Goal: Information Seeking & Learning: Learn about a topic

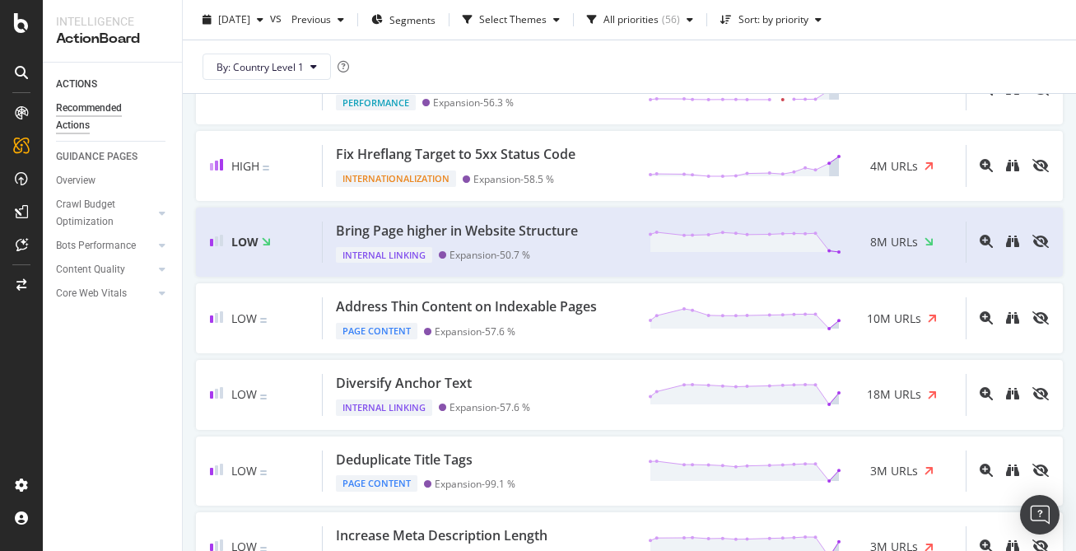
scroll to position [397, 0]
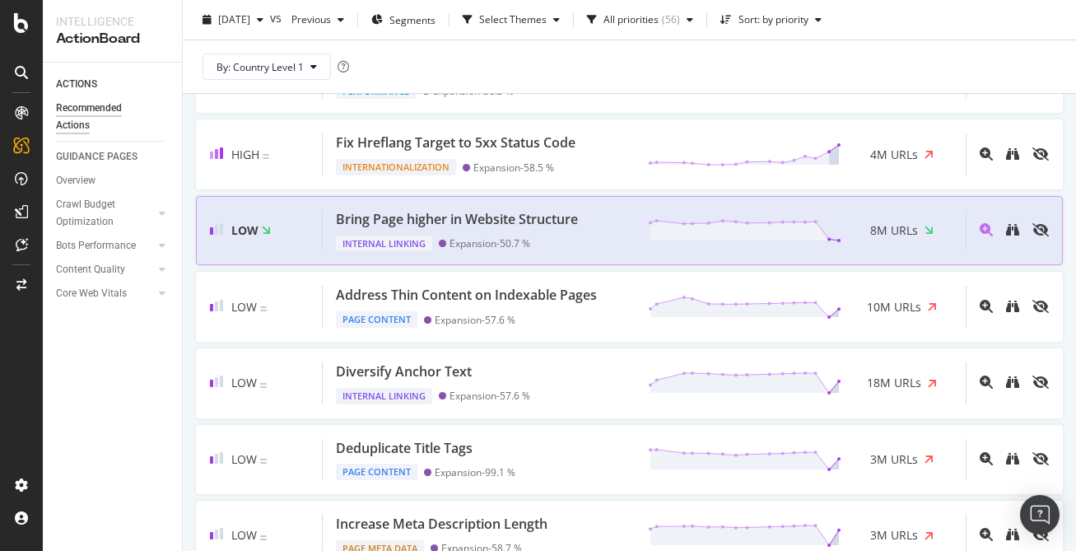
click at [606, 228] on div "Bring Page higher in Website Structure Internal Linking Expansion - 50.7 % 8M U…" at bounding box center [644, 231] width 643 height 42
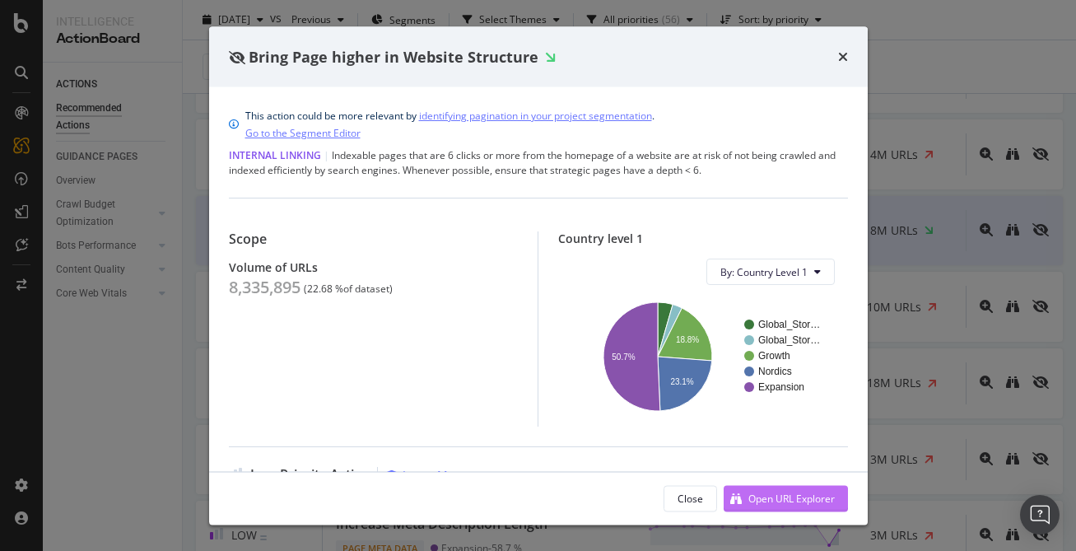
click at [787, 496] on div "Open URL Explorer" at bounding box center [791, 498] width 86 height 14
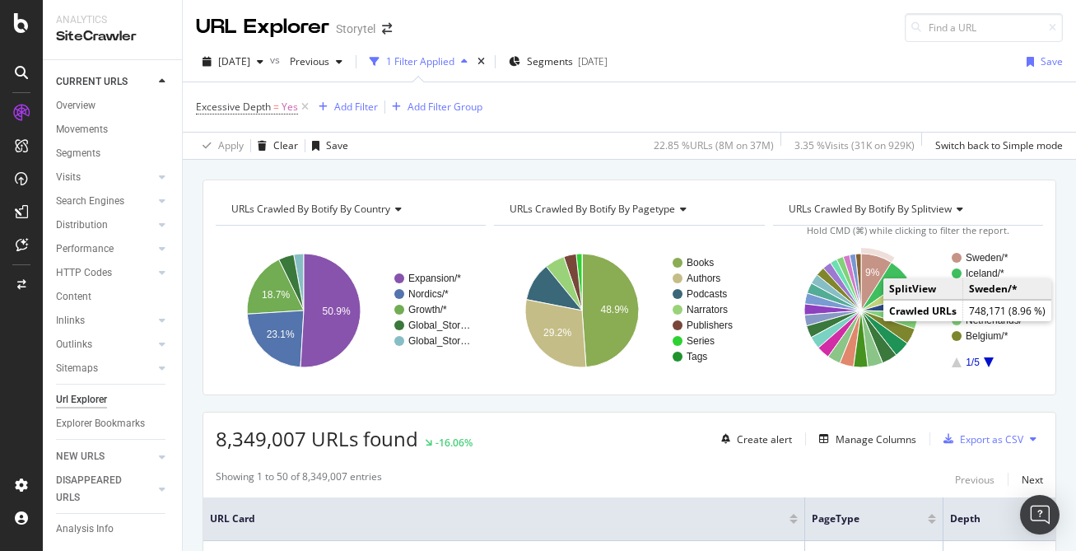
click at [979, 256] on text "Sweden/*" at bounding box center [987, 258] width 43 height 12
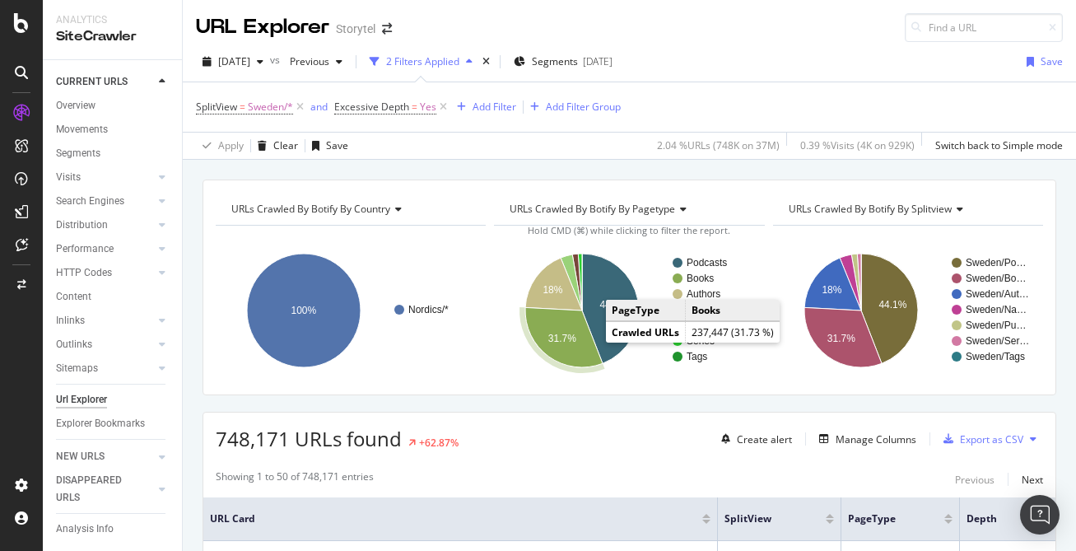
click at [581, 347] on icon "A chart." at bounding box center [563, 337] width 77 height 60
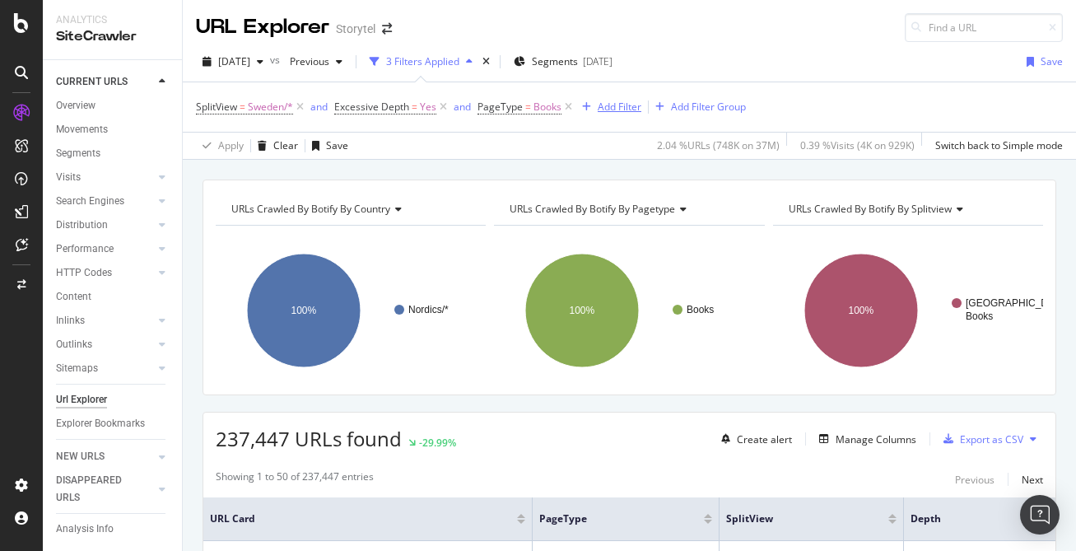
click at [618, 110] on div "Add Filter" at bounding box center [620, 107] width 44 height 14
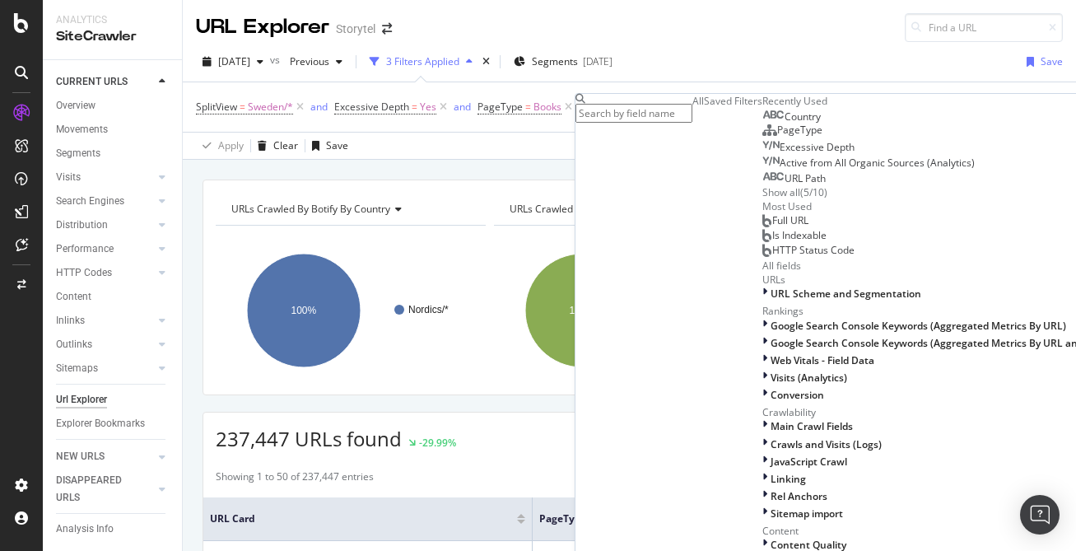
click at [682, 122] on input "text" at bounding box center [634, 113] width 117 height 19
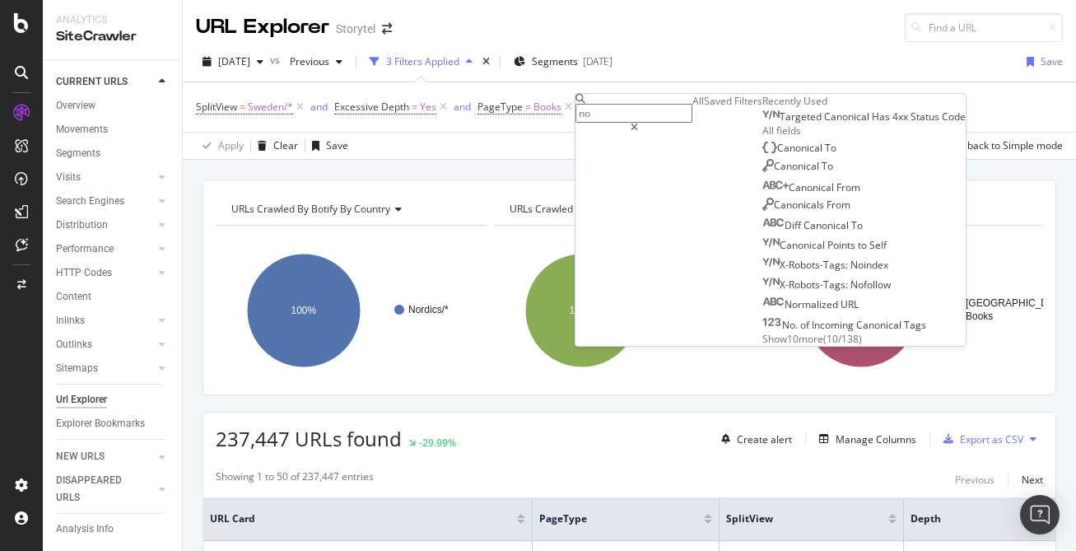
type input "n"
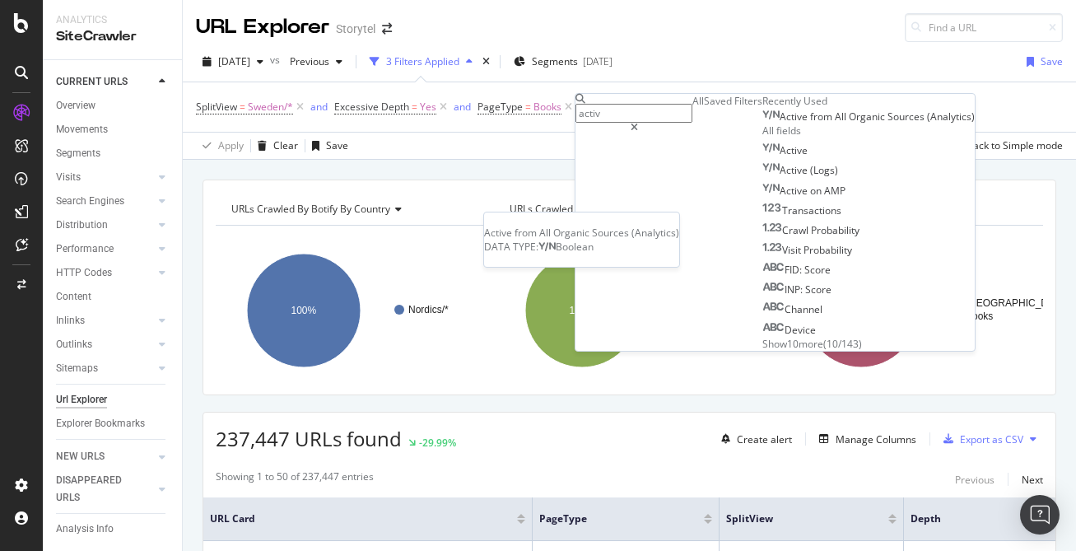
type input "activ"
click at [849, 124] on span "Organic" at bounding box center [868, 117] width 39 height 14
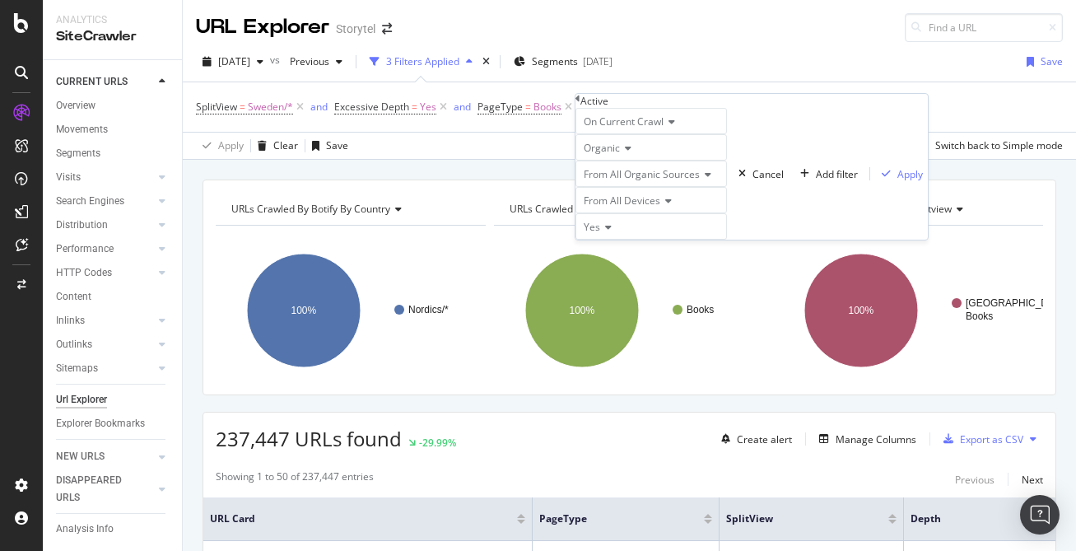
click at [612, 232] on icon at bounding box center [606, 227] width 12 height 10
click at [627, 274] on div "No" at bounding box center [651, 265] width 150 height 17
click at [875, 179] on div "button" at bounding box center [886, 174] width 22 height 10
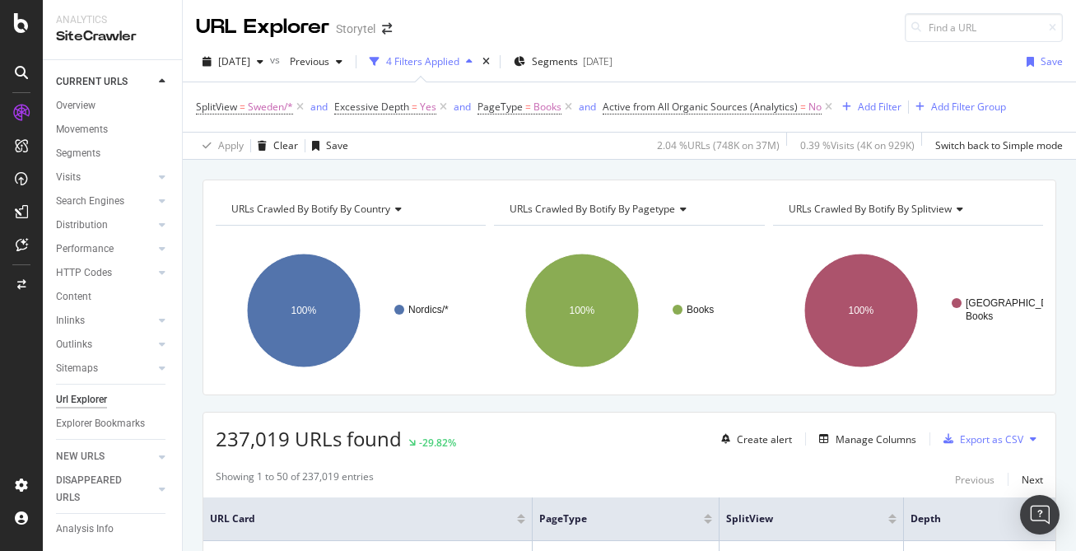
click at [953, 209] on icon at bounding box center [958, 209] width 12 height 10
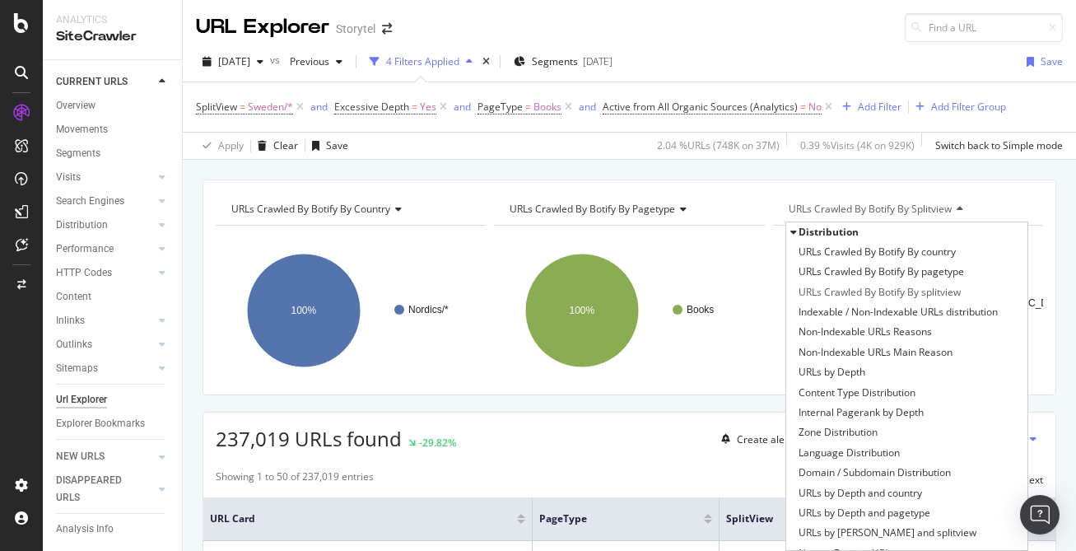
click at [826, 228] on span "Distribution" at bounding box center [829, 232] width 60 height 14
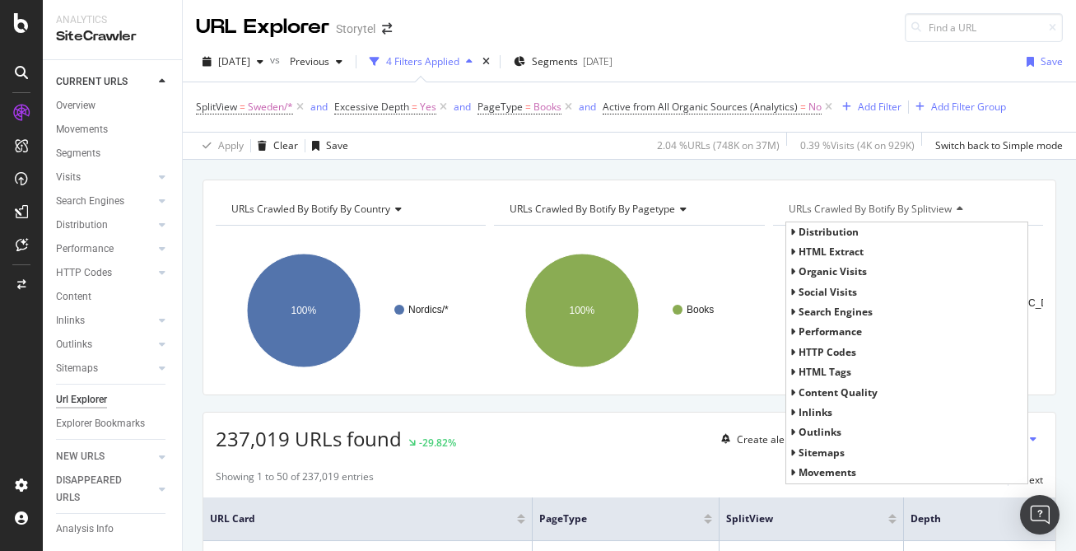
click at [826, 250] on span "HTML Extract" at bounding box center [831, 252] width 65 height 14
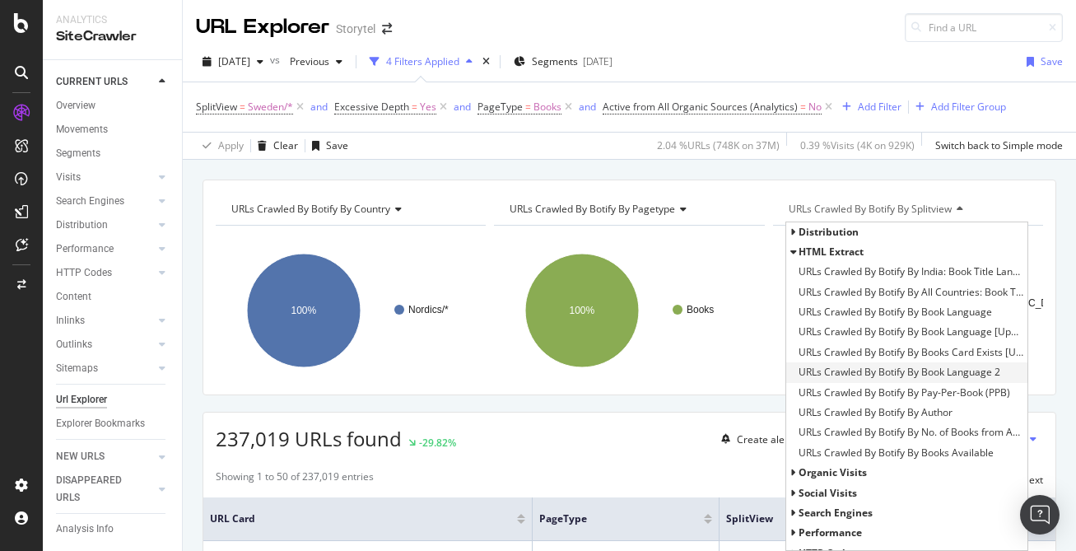
click at [904, 376] on span "URLs Crawled By Botify By Book Language 2" at bounding box center [900, 372] width 202 height 16
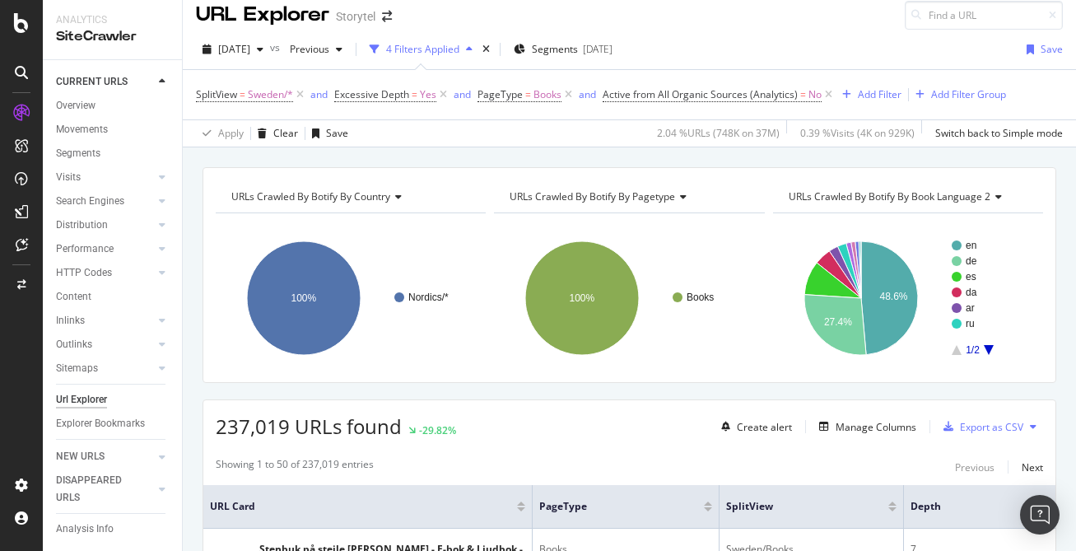
scroll to position [12, 0]
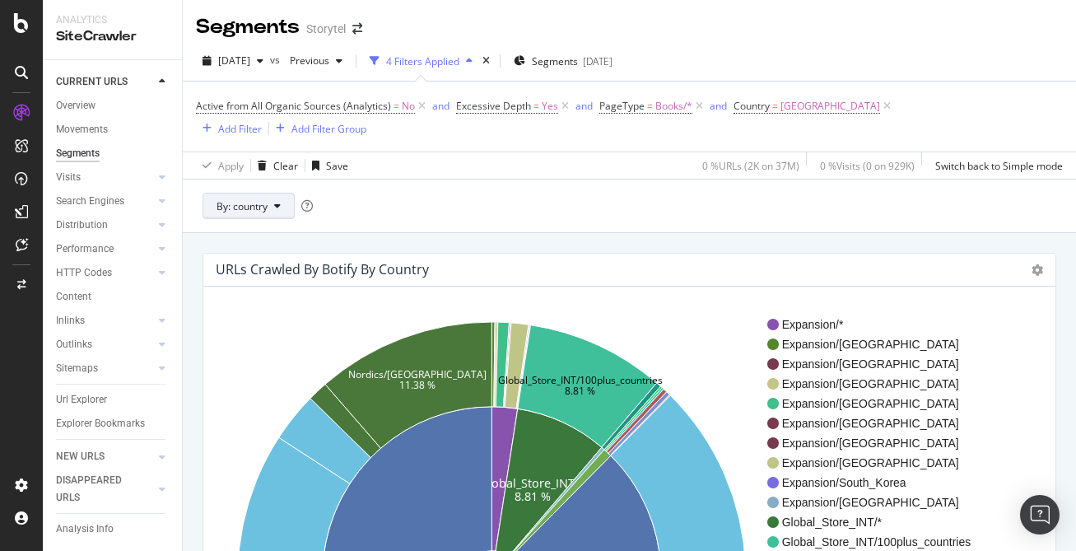
click at [282, 193] on button "By: country" at bounding box center [249, 206] width 92 height 26
click at [459, 179] on div "By: country" at bounding box center [629, 206] width 893 height 54
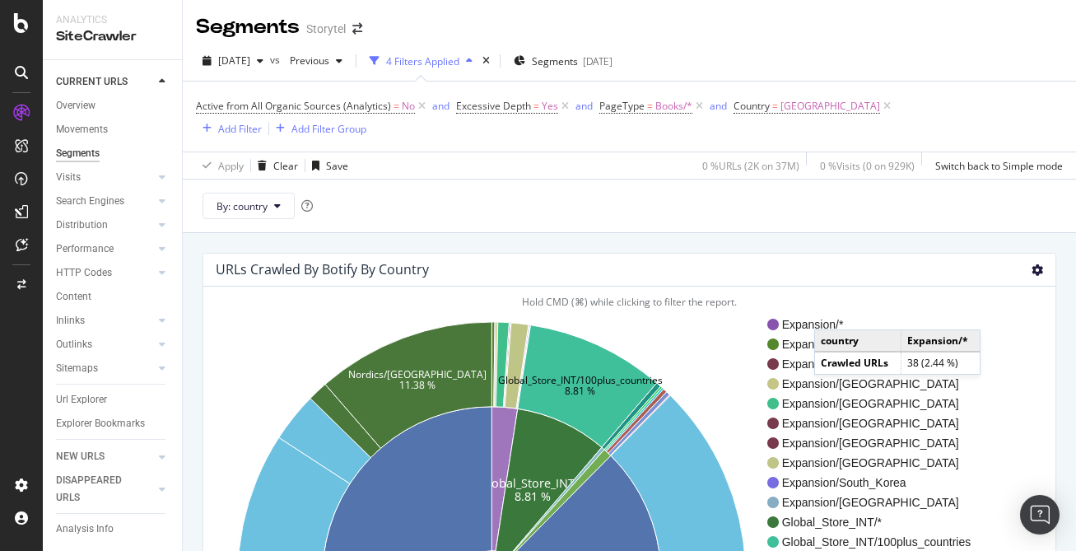
click at [1033, 264] on icon at bounding box center [1038, 270] width 12 height 12
click at [1003, 348] on span "Table" at bounding box center [990, 359] width 132 height 22
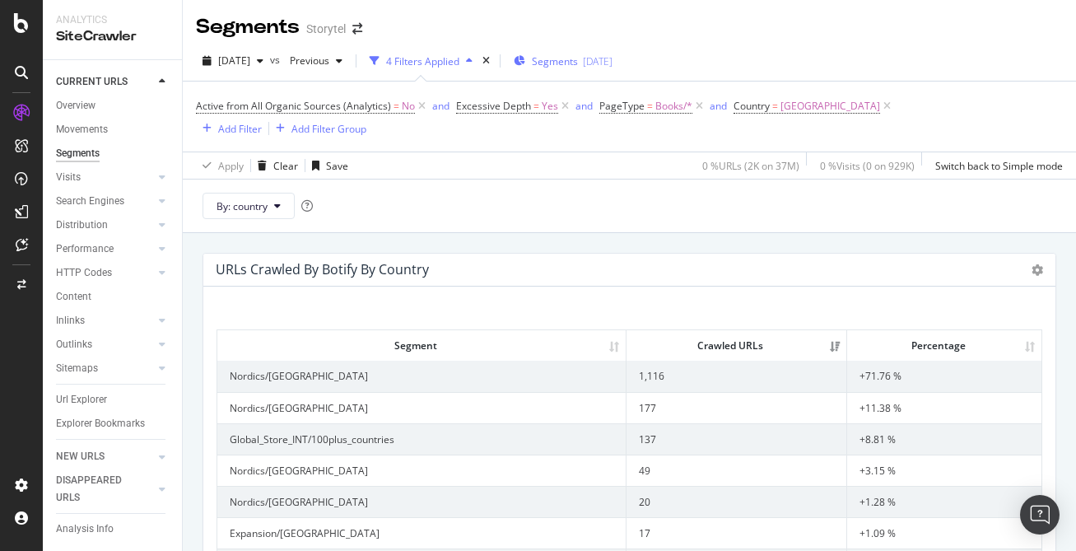
click at [613, 61] on div "[DATE]" at bounding box center [598, 61] width 30 height 14
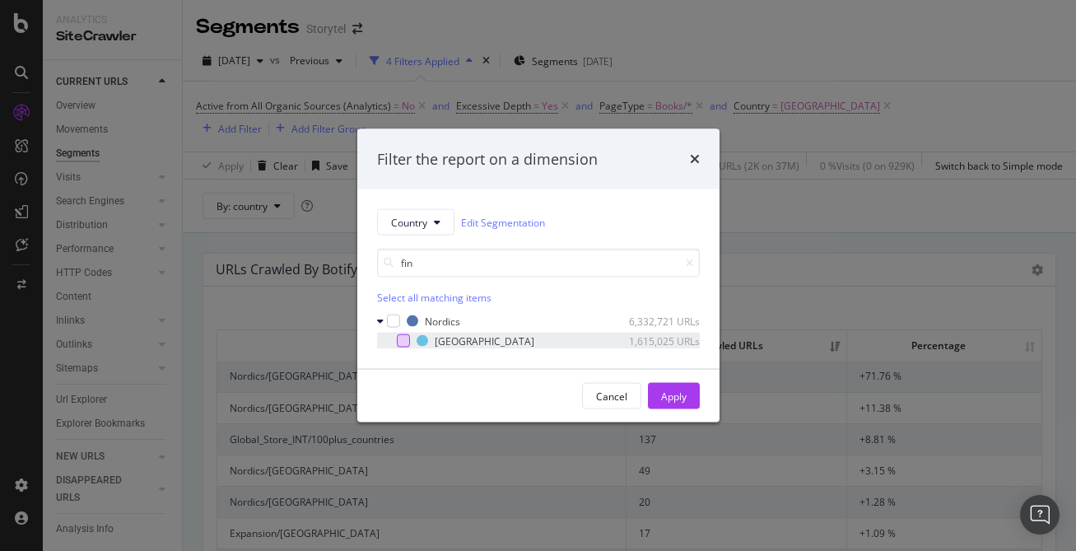
type input "fin"
click at [404, 337] on div "modal" at bounding box center [403, 340] width 13 height 13
click at [674, 393] on div "Apply" at bounding box center [674, 396] width 26 height 14
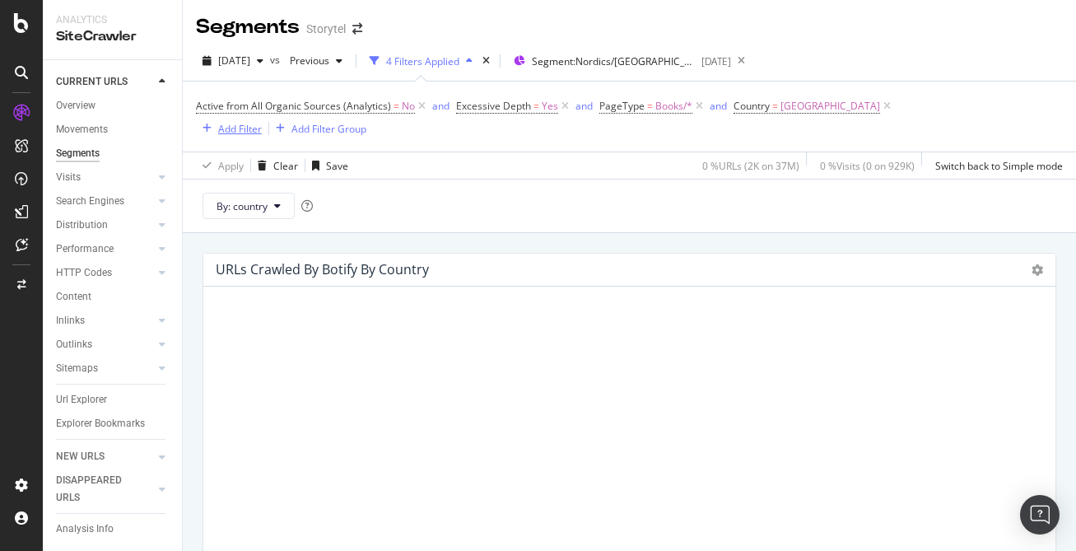
click at [262, 122] on div "Add Filter" at bounding box center [240, 129] width 44 height 14
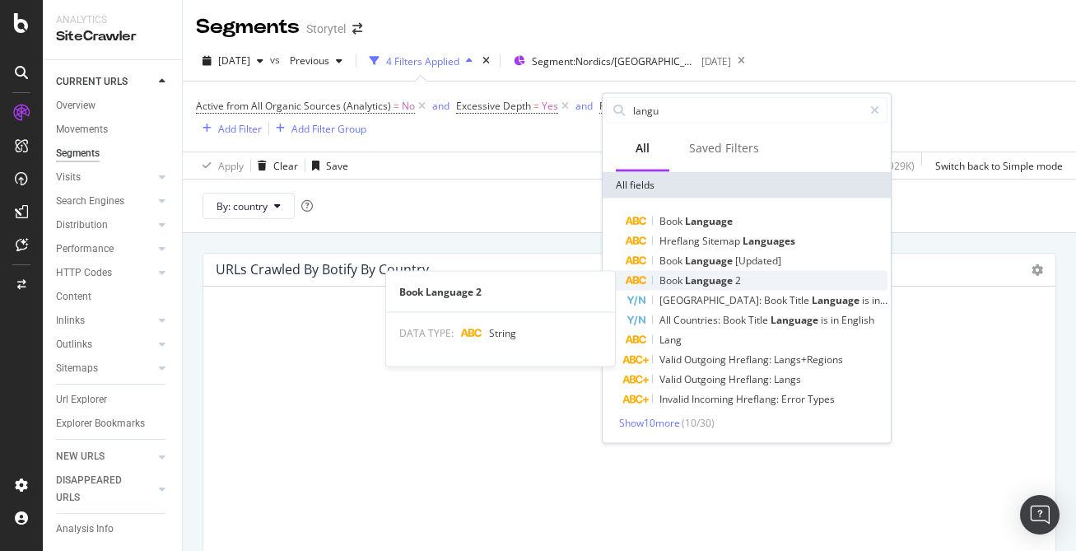
click at [770, 283] on div "Book Language 2" at bounding box center [757, 281] width 262 height 20
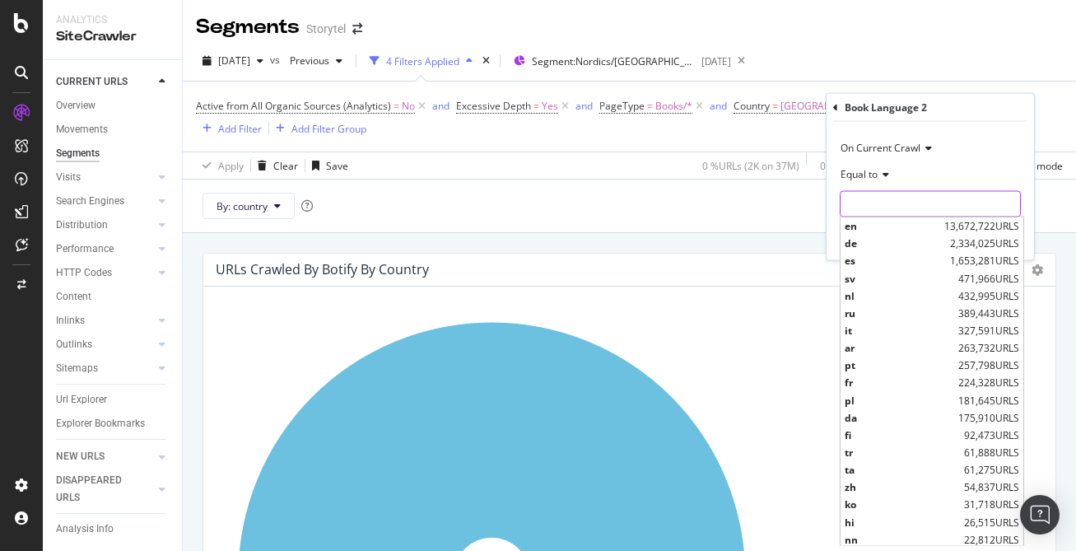
click at [893, 207] on input "text" at bounding box center [930, 204] width 179 height 26
click at [742, 192] on div "By: country" at bounding box center [629, 206] width 893 height 54
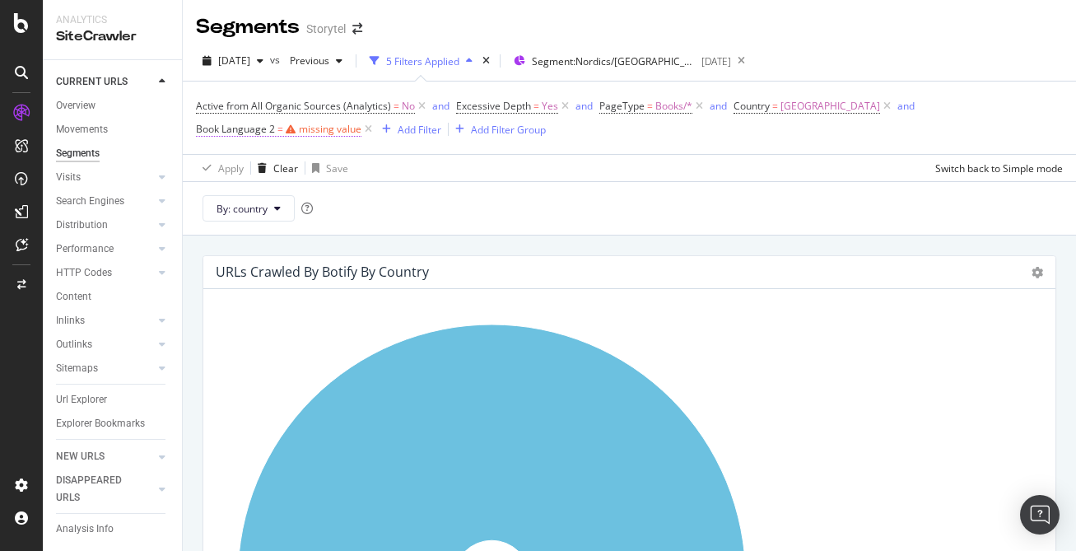
click at [296, 124] on icon at bounding box center [291, 129] width 10 height 10
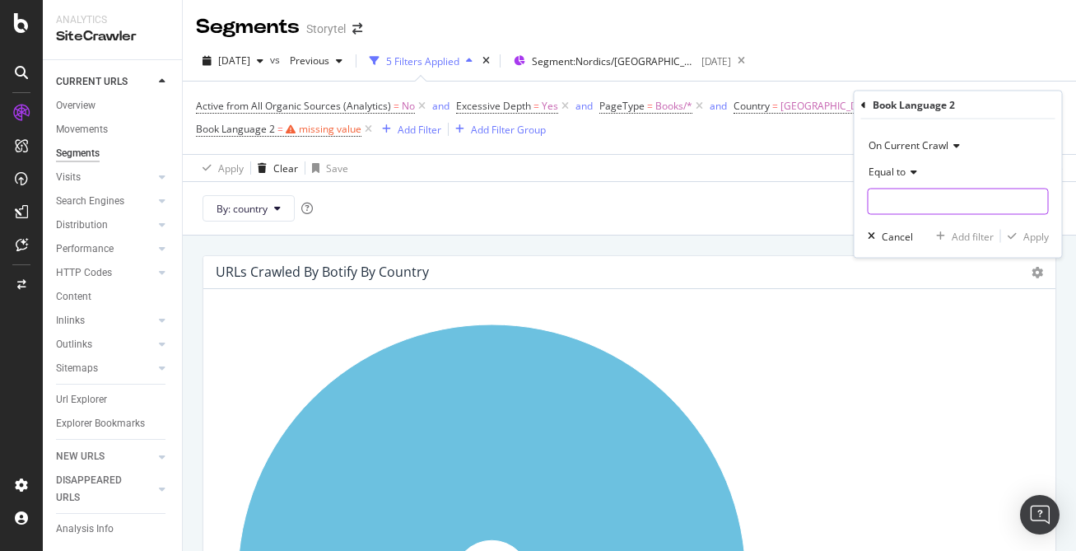
click at [921, 199] on input "text" at bounding box center [958, 202] width 179 height 26
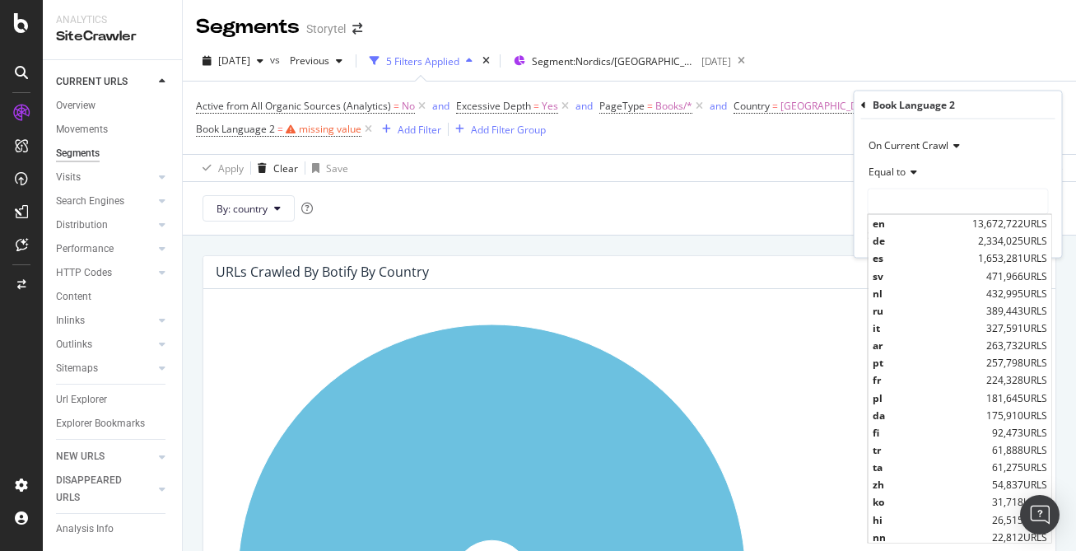
click at [916, 170] on icon at bounding box center [912, 172] width 12 height 10
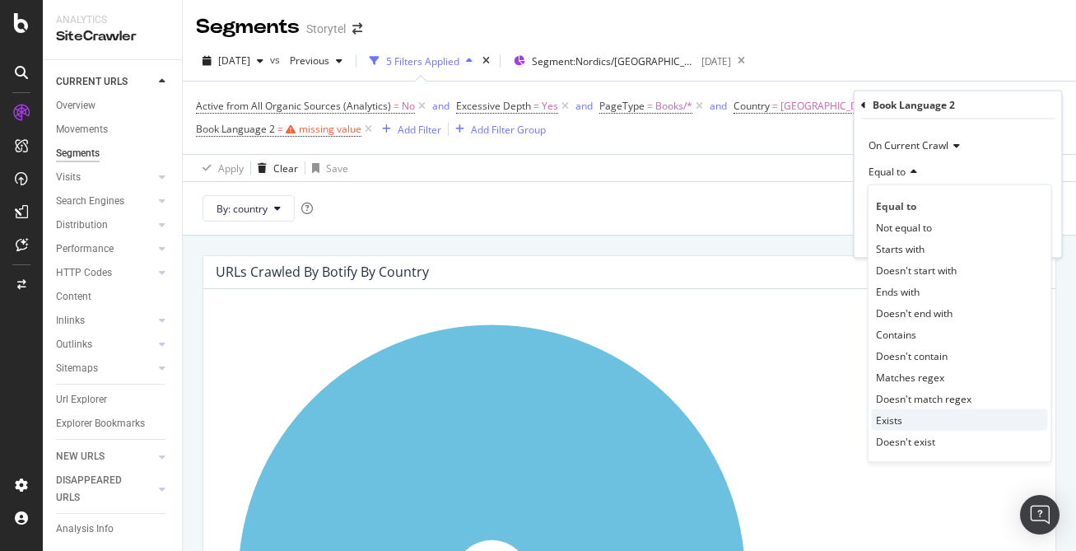
click at [939, 419] on div "Exists" at bounding box center [960, 419] width 176 height 21
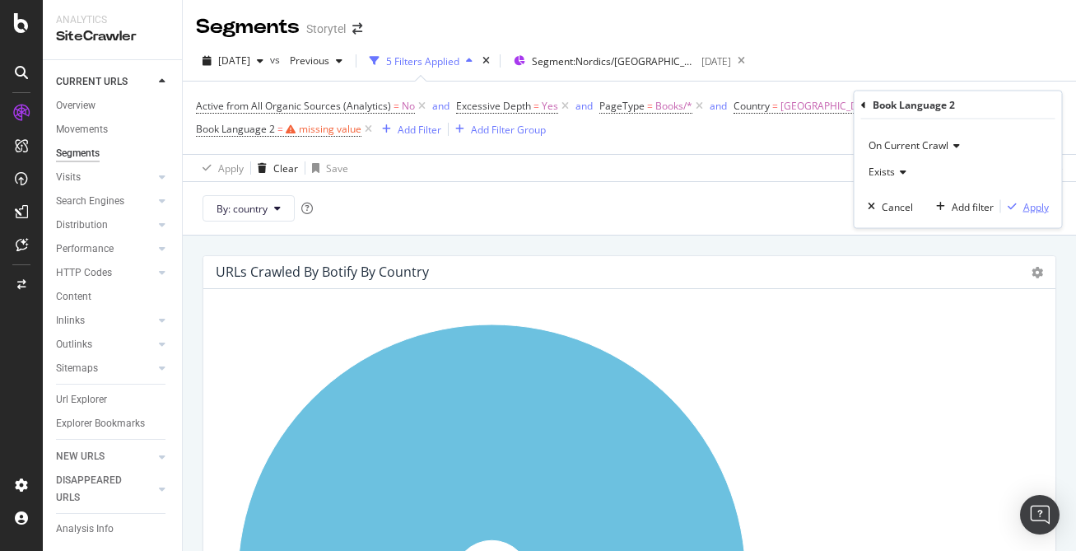
click at [1028, 209] on div "Apply" at bounding box center [1036, 206] width 26 height 14
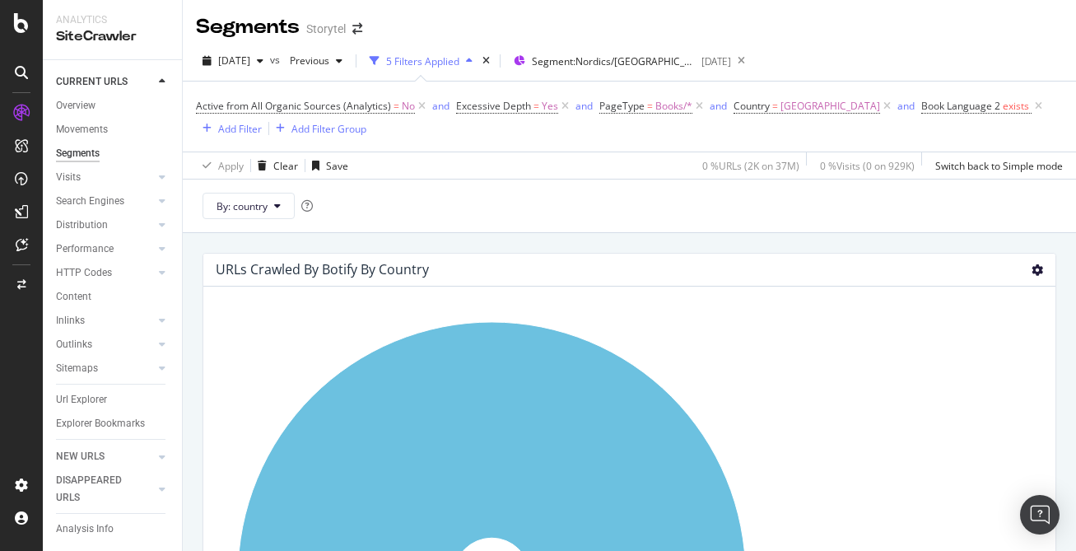
click at [1036, 268] on icon at bounding box center [1038, 270] width 12 height 12
click at [964, 363] on span "Table" at bounding box center [990, 359] width 132 height 22
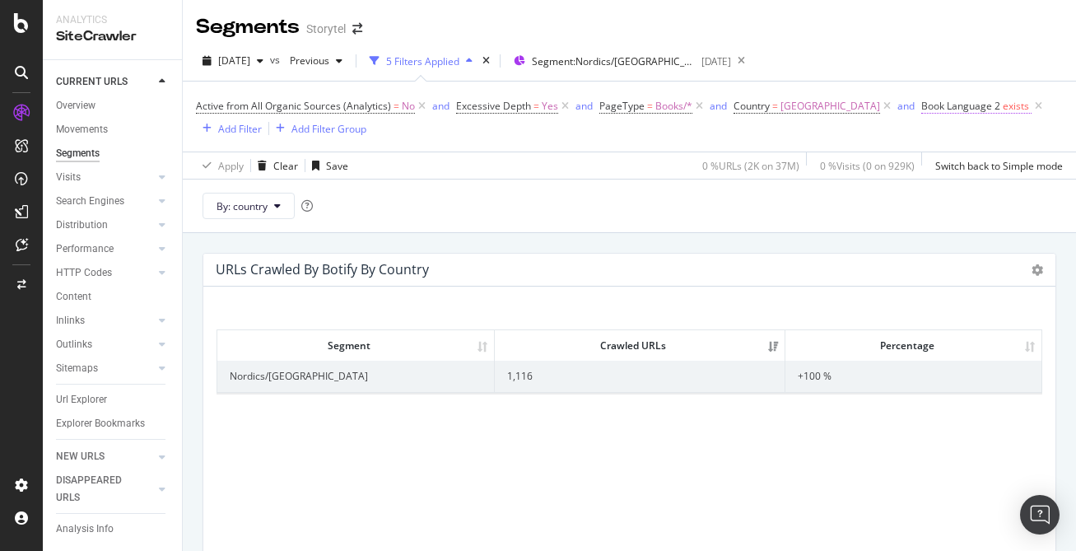
click at [921, 110] on span "Book Language 2" at bounding box center [960, 106] width 79 height 14
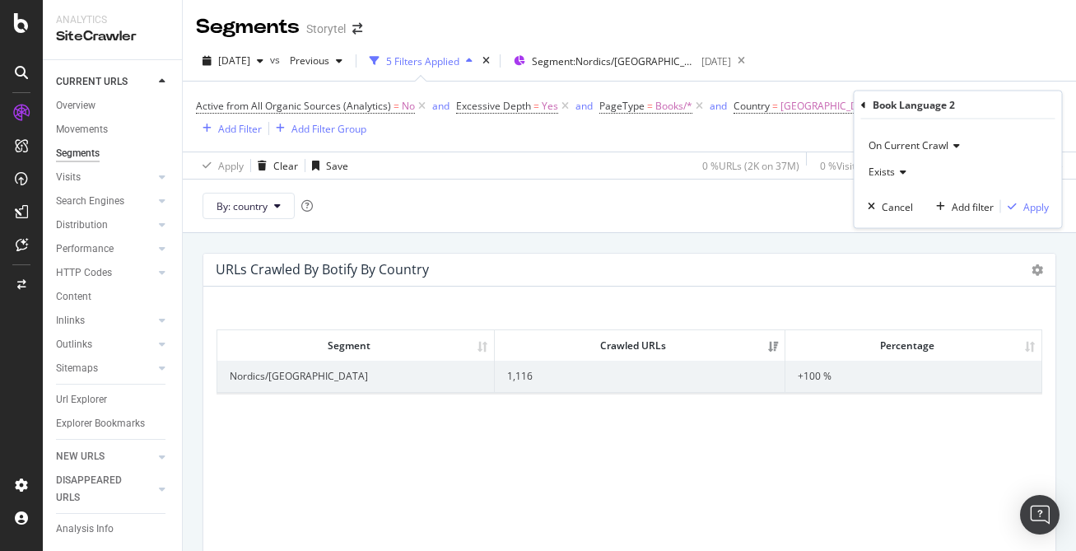
click at [907, 79] on div "[DATE] vs Previous 5 Filters Applied Segment: Nordics/[GEOGRAPHIC_DATA] [DATE]" at bounding box center [629, 64] width 893 height 33
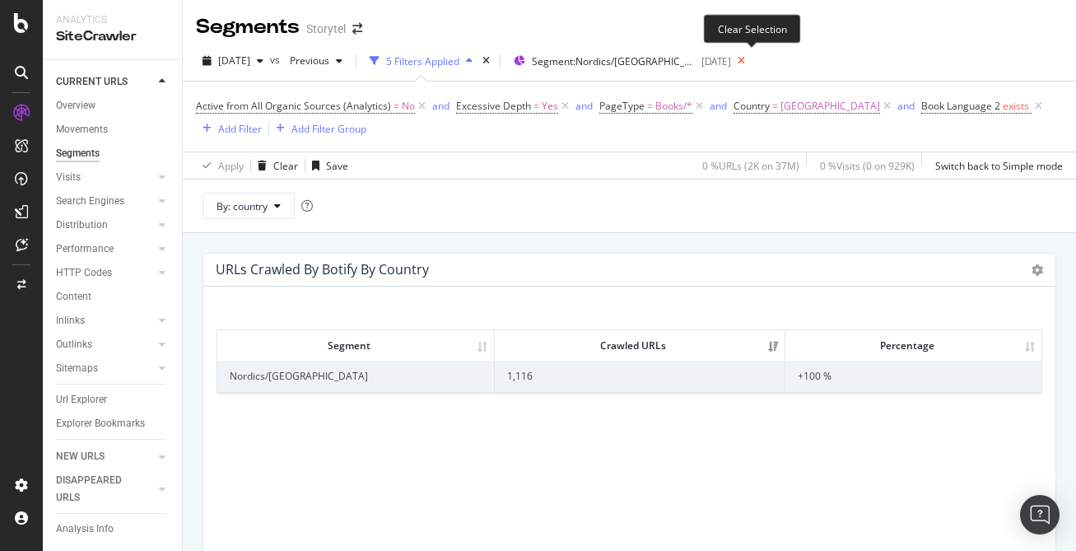
click at [751, 60] on icon at bounding box center [741, 60] width 21 height 23
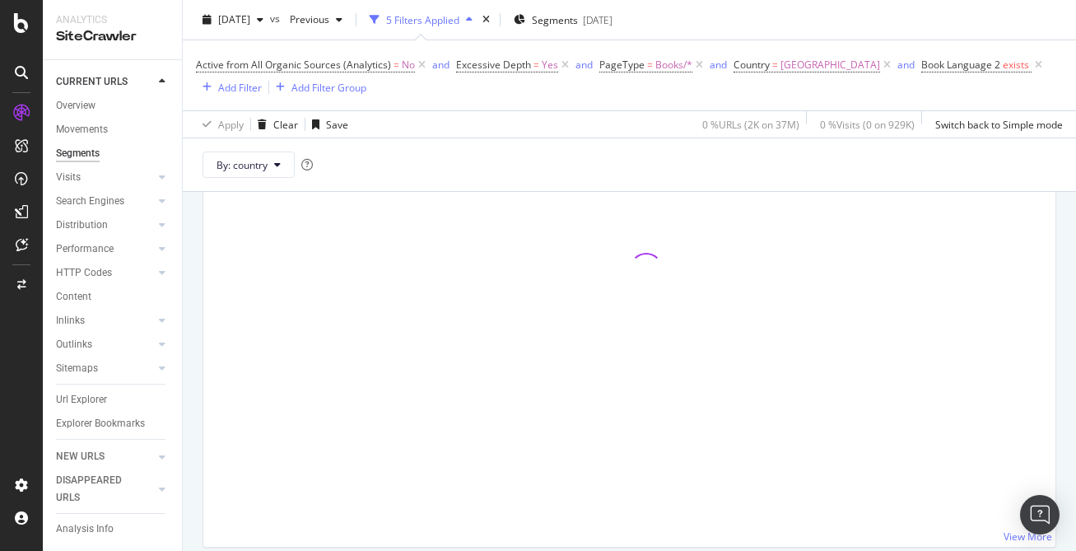
scroll to position [300, 0]
